Goal: Task Accomplishment & Management: Complete application form

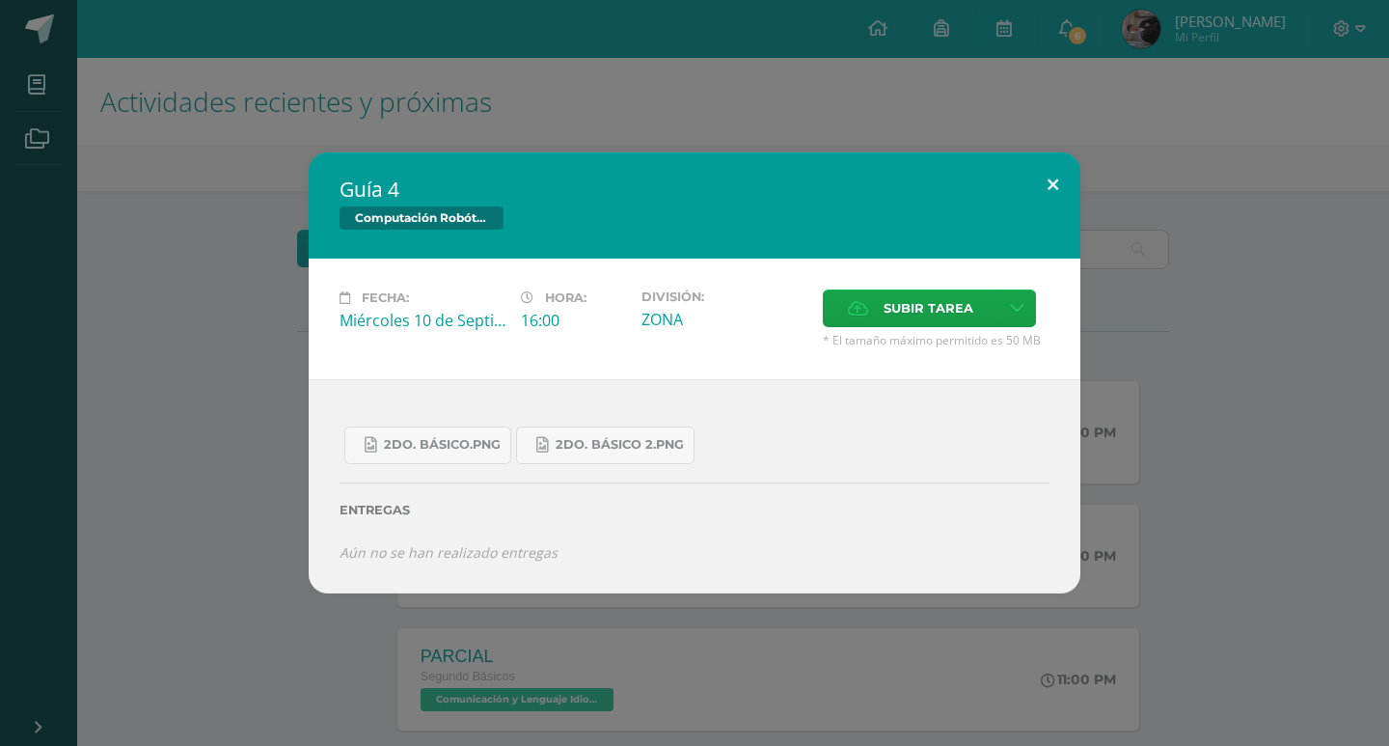
click at [1074, 191] on button at bounding box center [1053, 185] width 55 height 66
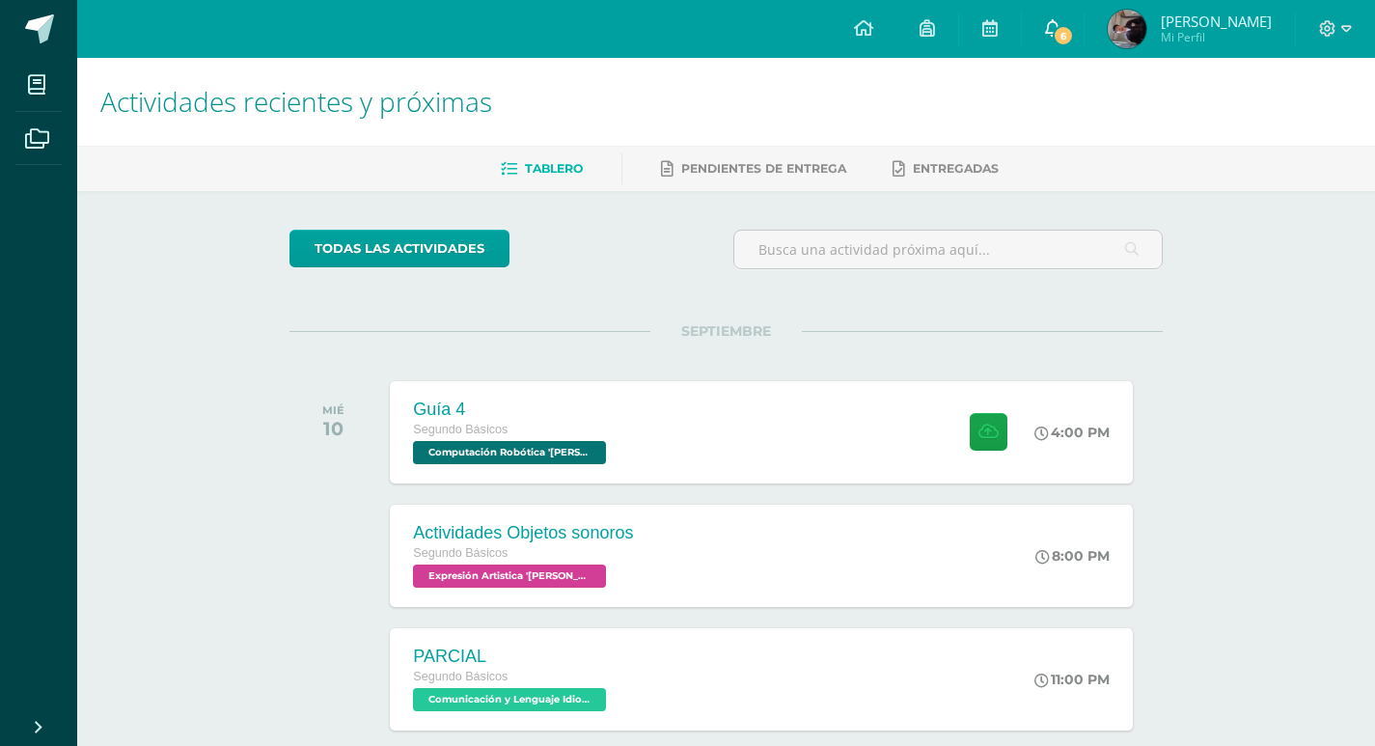
click at [1039, 32] on link "6" at bounding box center [1053, 29] width 62 height 58
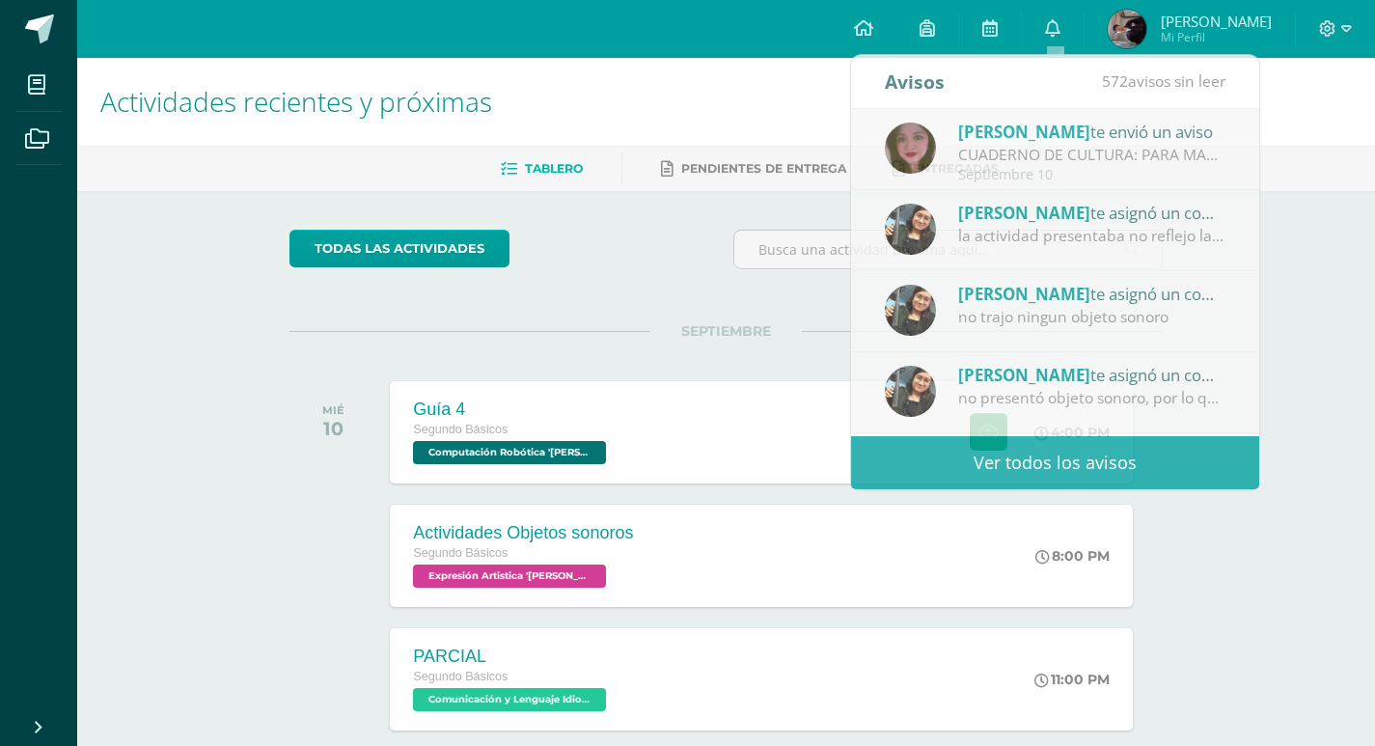
click at [1311, 158] on ul "Tablero Pendientes de entrega Entregadas" at bounding box center [749, 168] width 1298 height 32
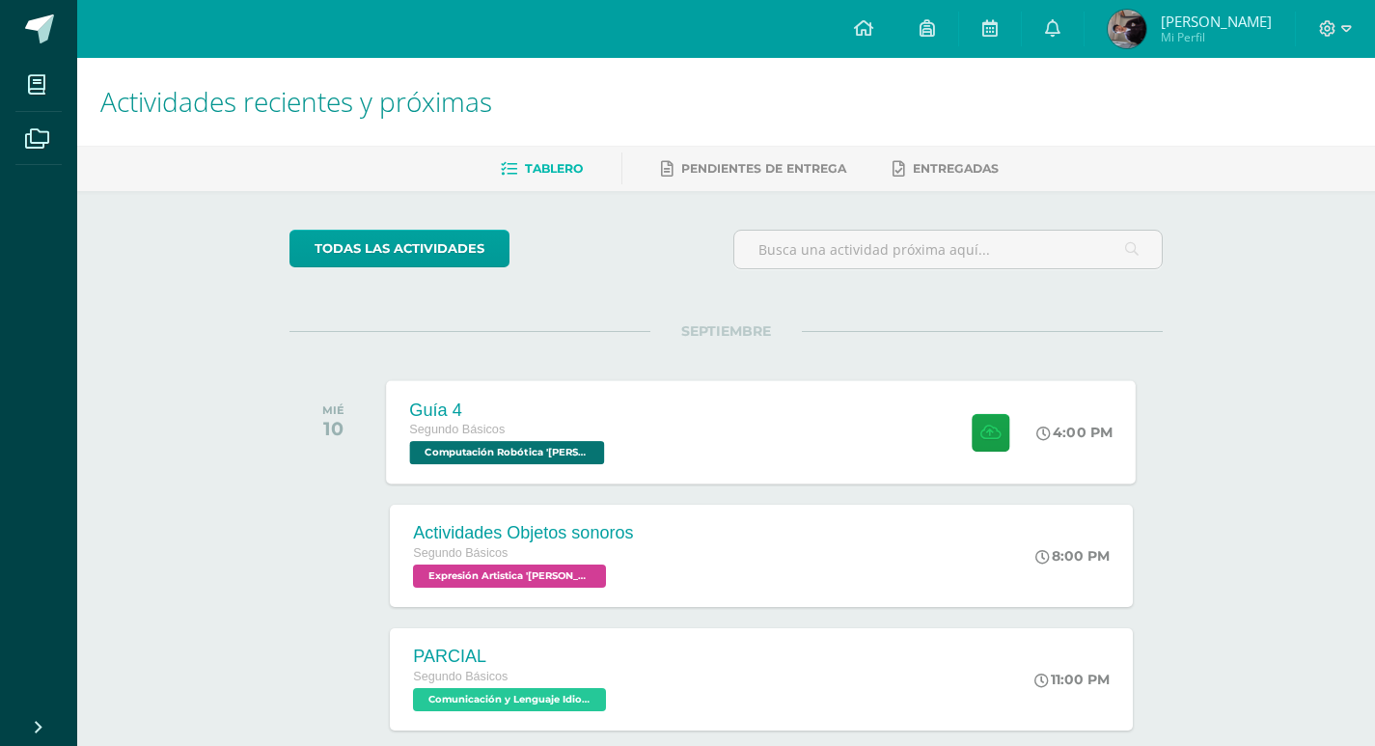
click at [1021, 417] on div at bounding box center [986, 431] width 95 height 103
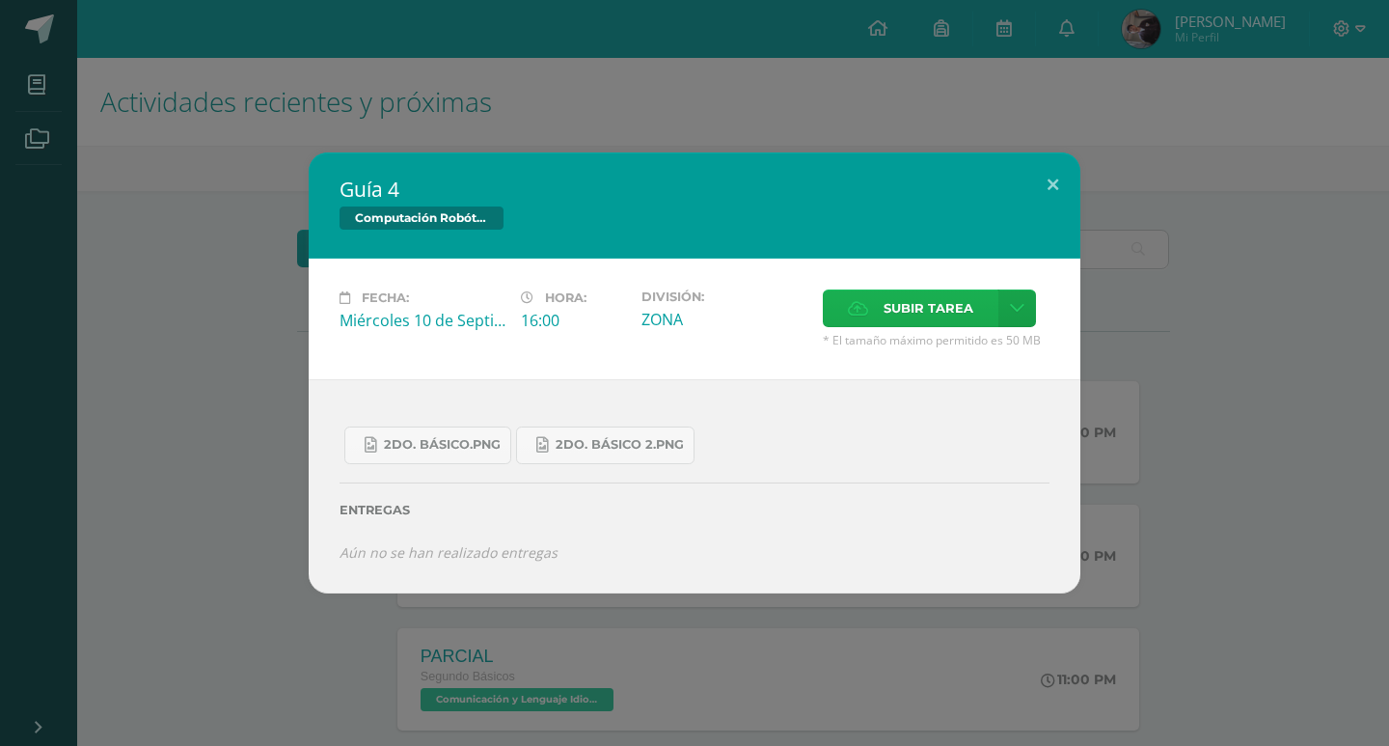
click at [937, 312] on span "Subir tarea" at bounding box center [929, 308] width 90 height 36
click at [0, 0] on input "Subir tarea" at bounding box center [0, 0] width 0 height 0
click at [1031, 196] on button at bounding box center [1053, 185] width 55 height 66
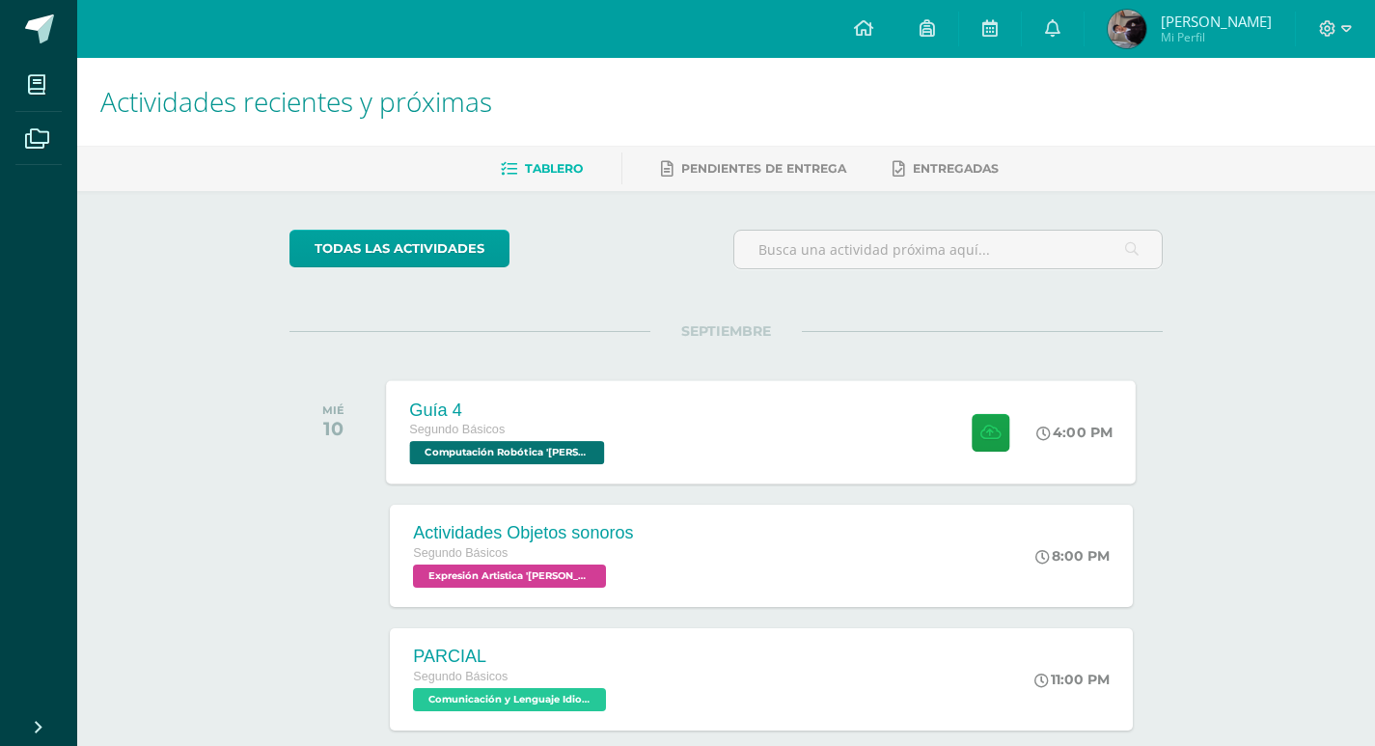
click at [818, 458] on div "Guía 4 Segundo Básicos Computación Robótica 'Miguel Angel' 4:00 PM Guía 4 Compu…" at bounding box center [762, 431] width 750 height 103
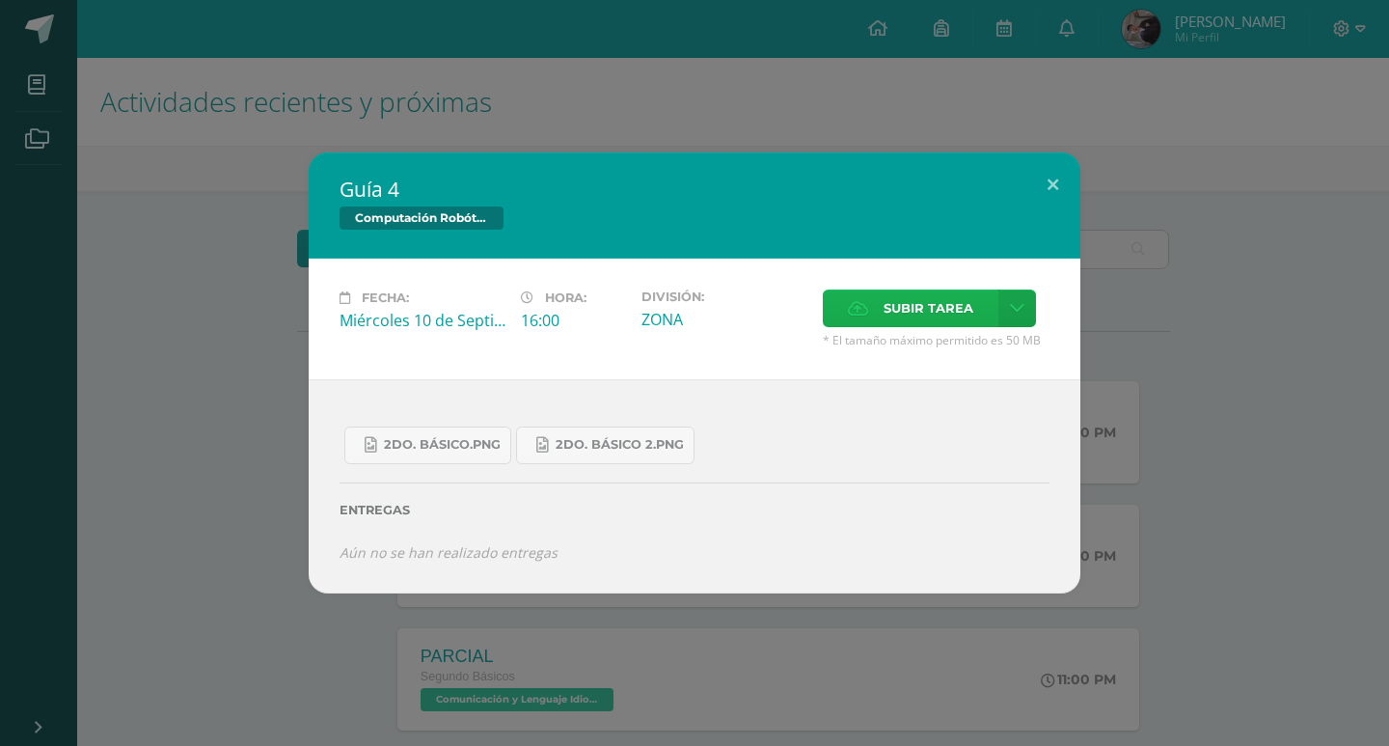
click at [922, 307] on span "Subir tarea" at bounding box center [929, 308] width 90 height 36
click at [0, 0] on input "Subir tarea" at bounding box center [0, 0] width 0 height 0
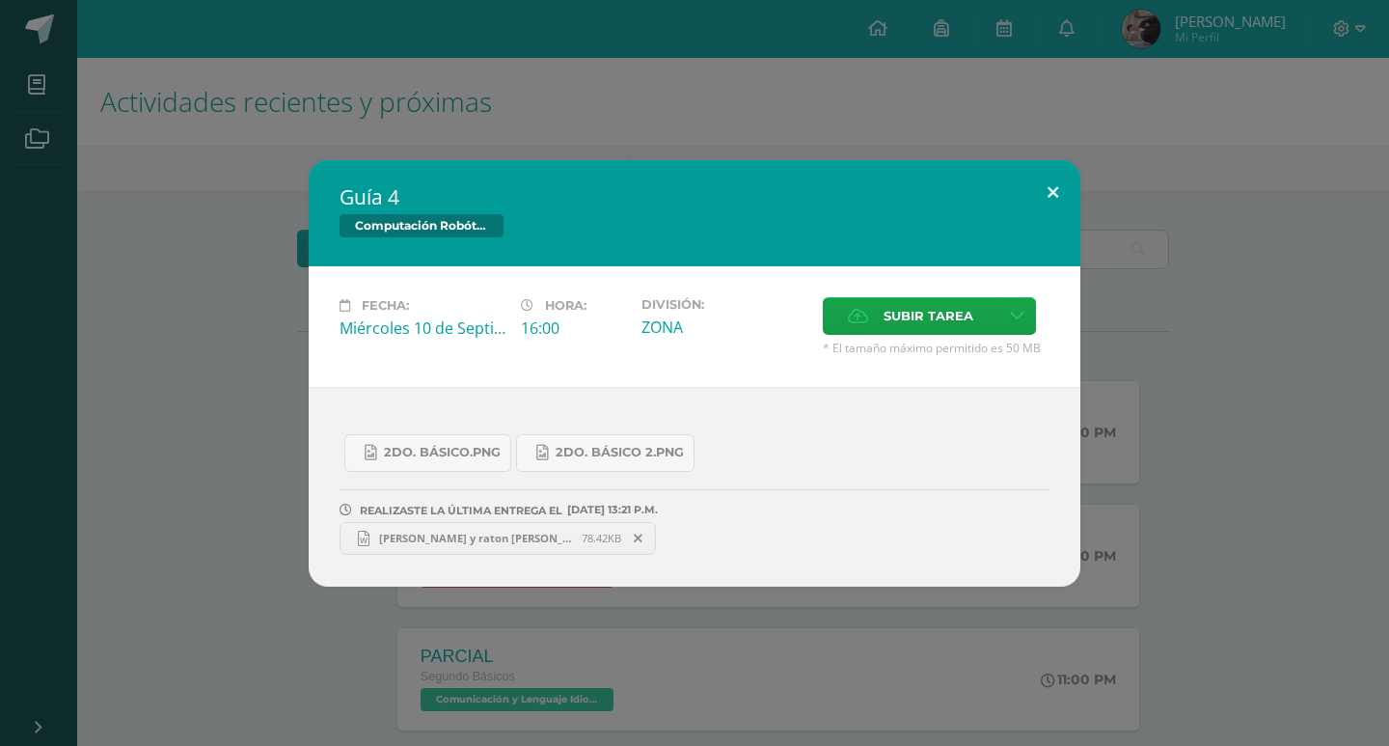
click at [1036, 191] on button at bounding box center [1053, 193] width 55 height 66
